Goal: Browse casually: Explore the website without a specific task or goal

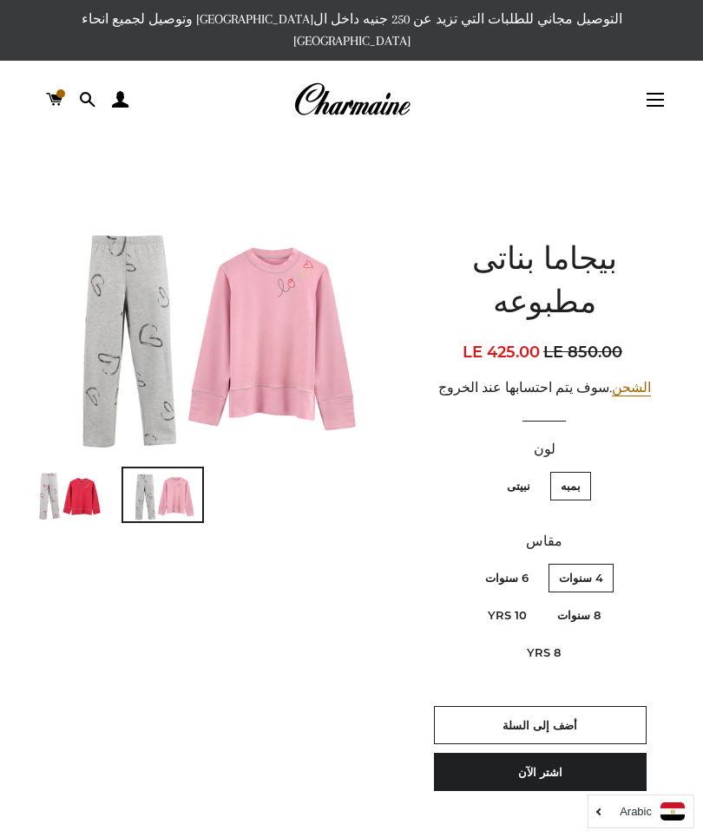
click at [385, 95] on img at bounding box center [351, 100] width 117 height 38
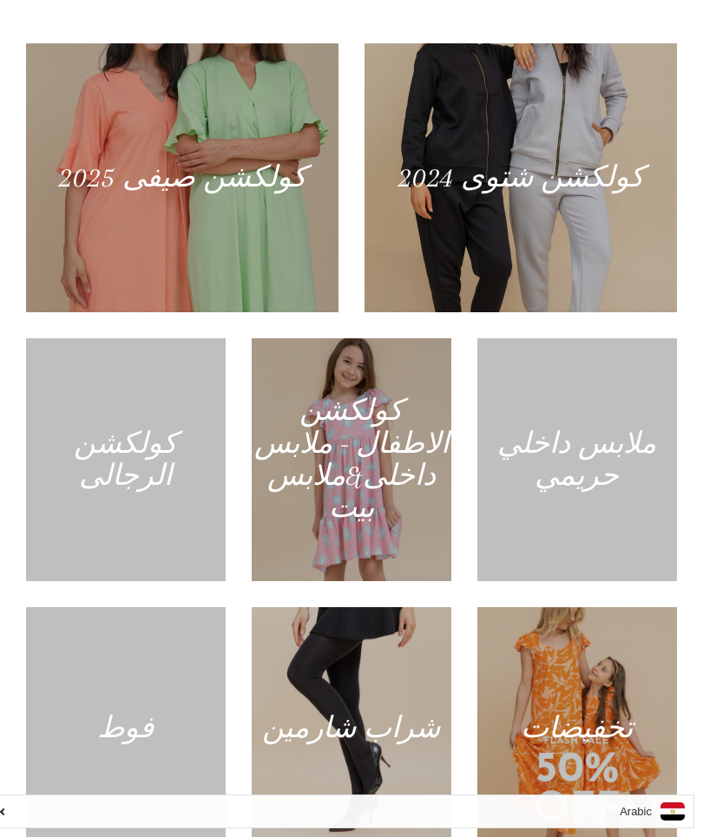
scroll to position [988, 0]
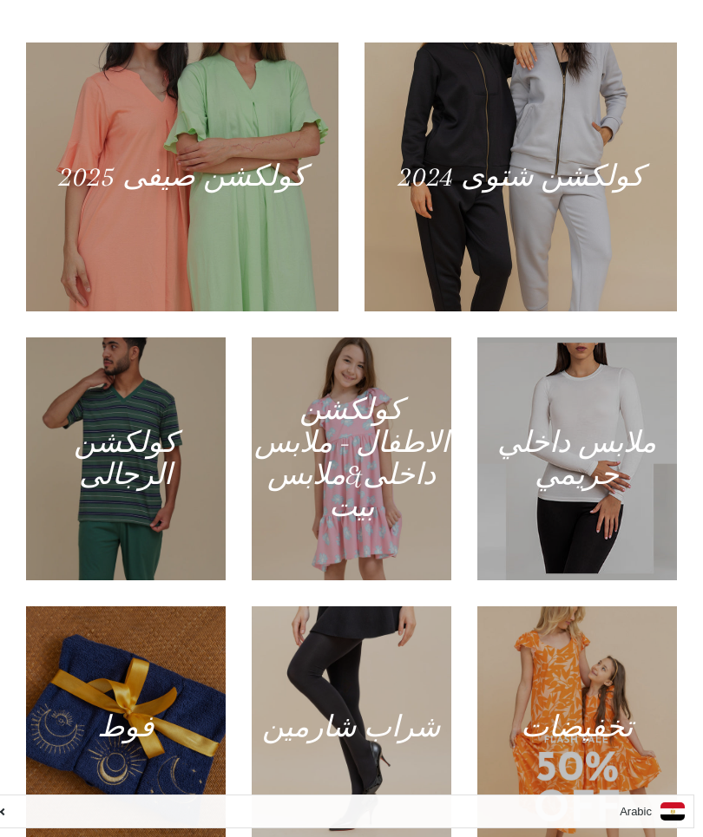
click at [606, 272] on div at bounding box center [520, 177] width 312 height 269
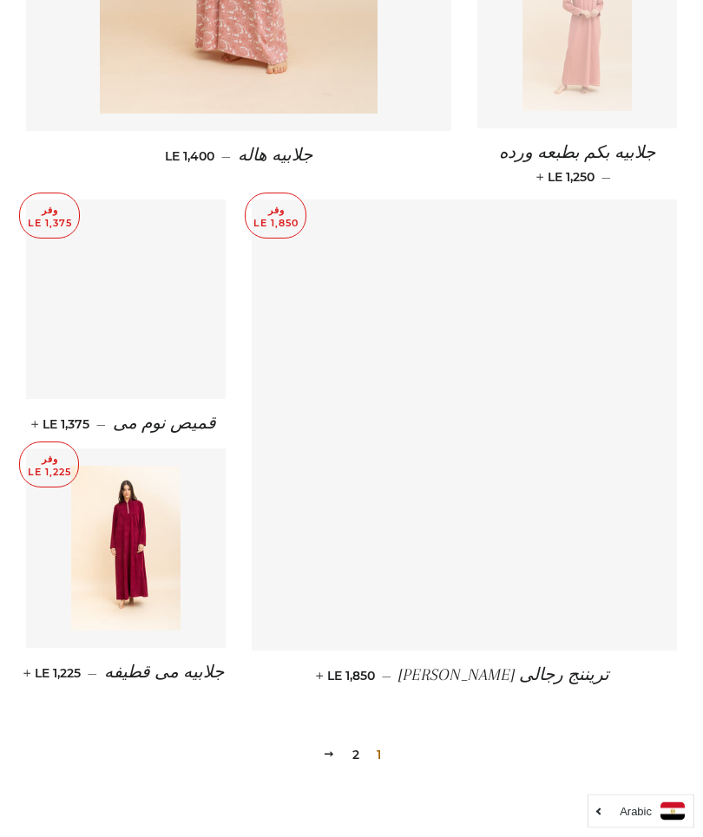
scroll to position [2030, 0]
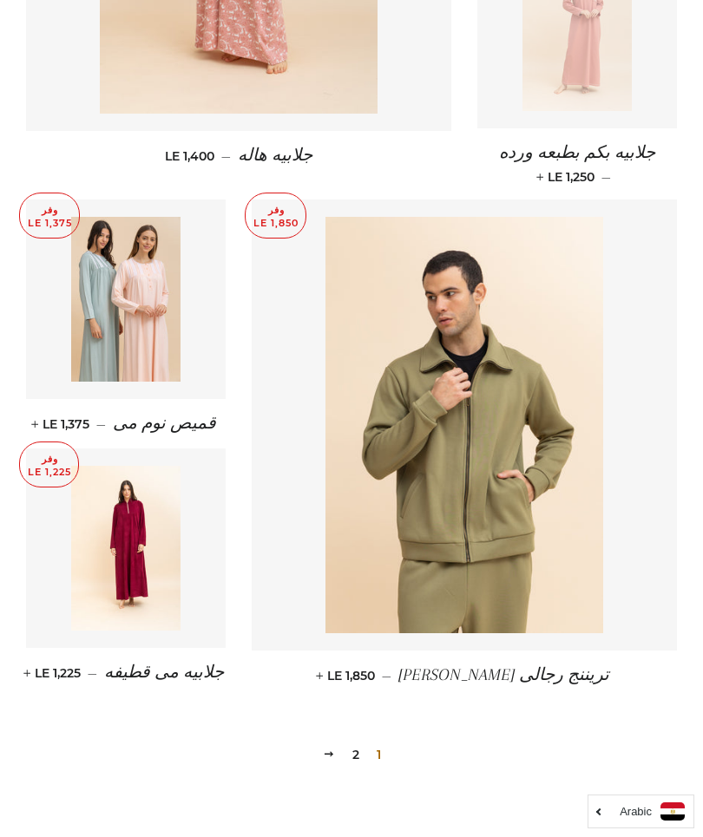
click at [335, 741] on link "التالي" at bounding box center [329, 754] width 26 height 27
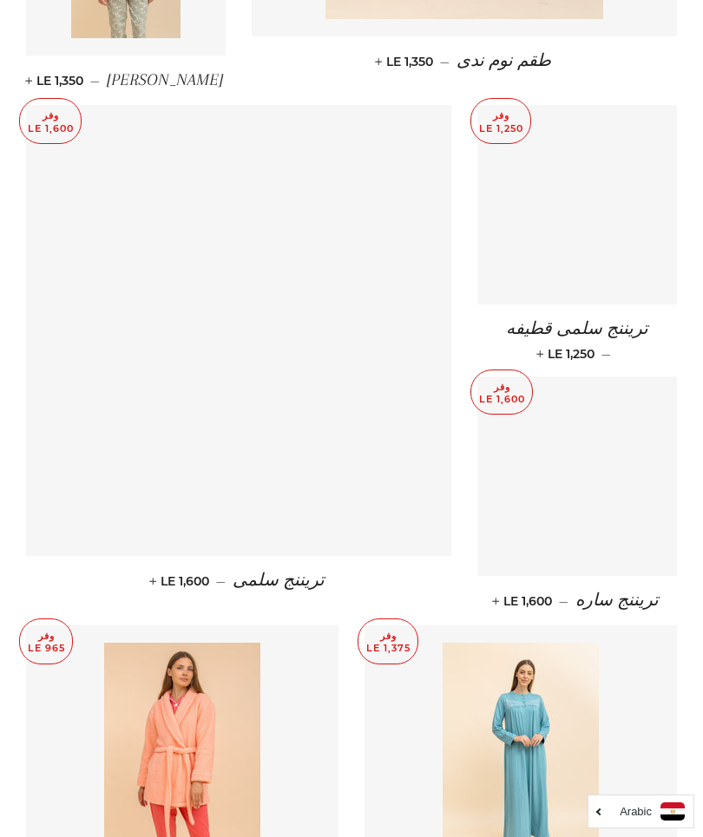
scroll to position [1583, 0]
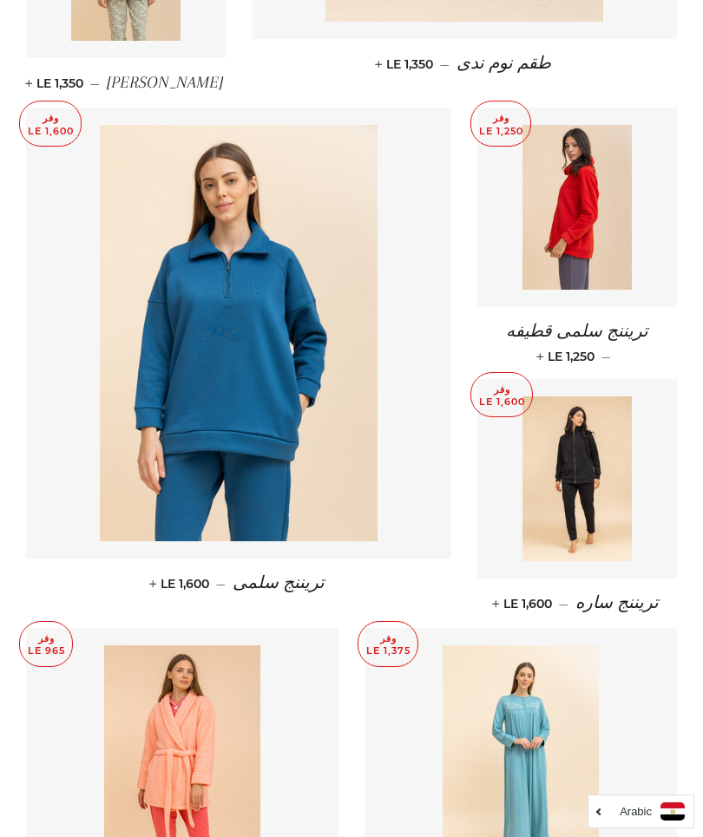
click at [599, 239] on img at bounding box center [577, 207] width 110 height 165
